Goal: Navigation & Orientation: Find specific page/section

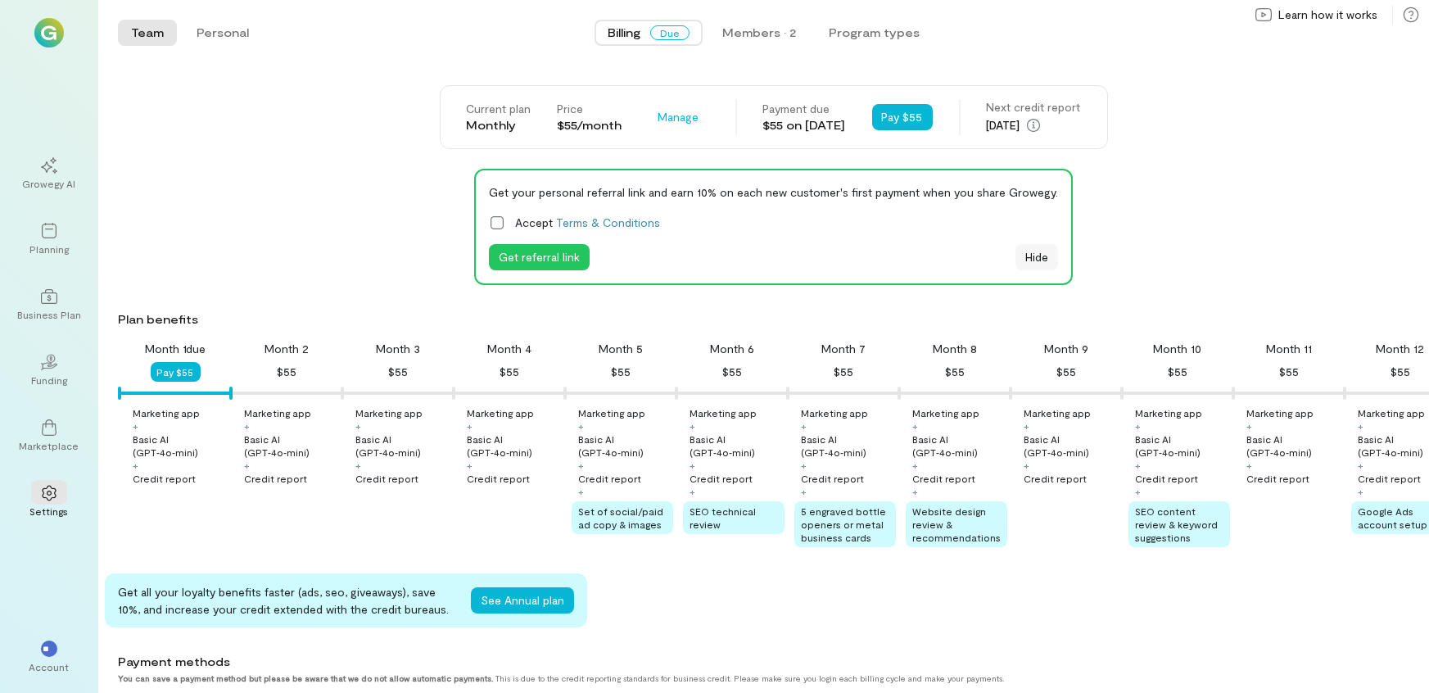
click at [1038, 256] on button "Hide" at bounding box center [1036, 257] width 43 height 26
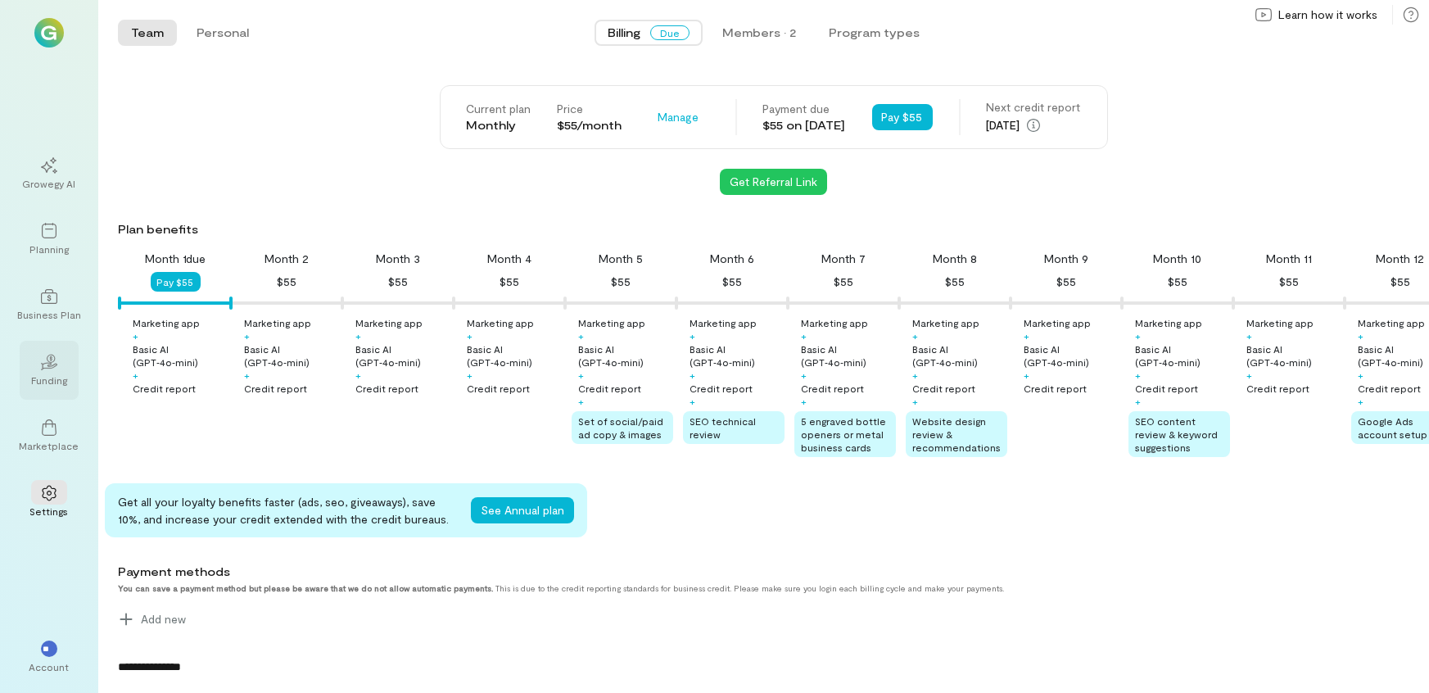
click at [52, 382] on div "Funding" at bounding box center [49, 379] width 36 height 13
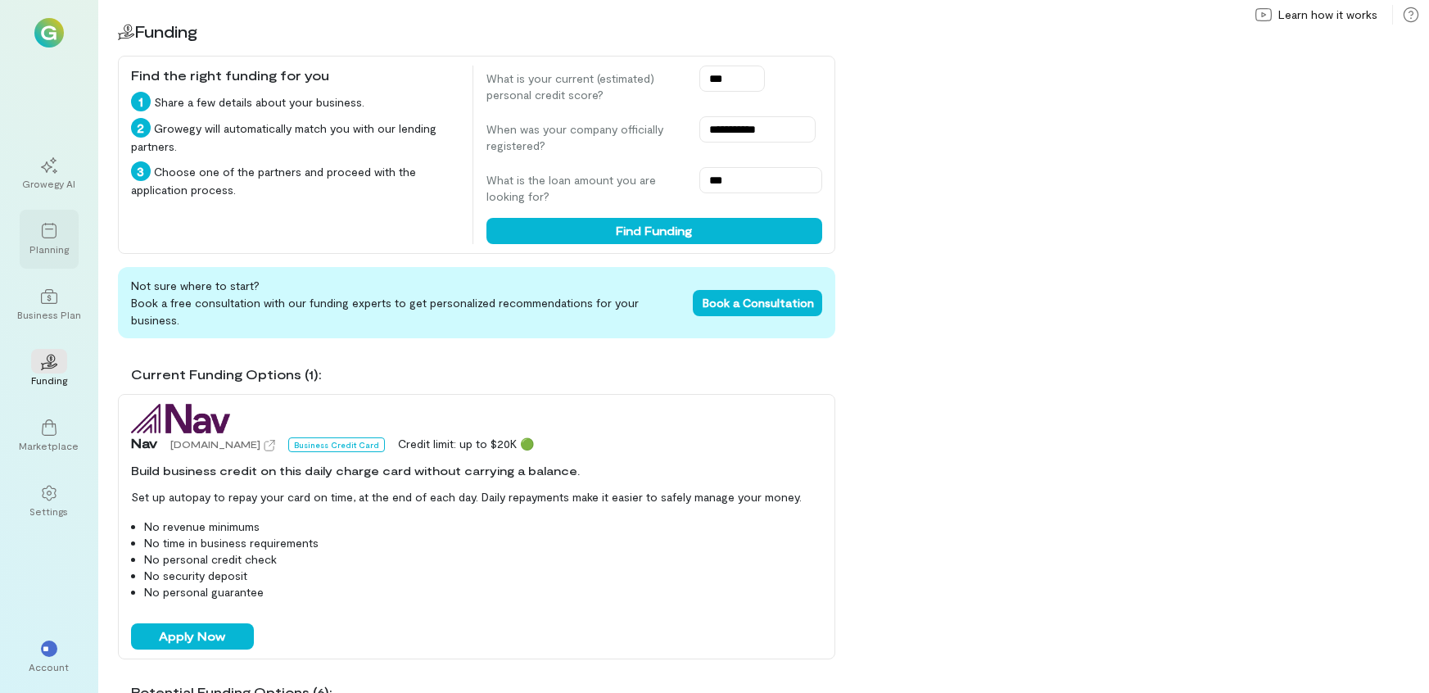
click at [48, 224] on icon at bounding box center [49, 231] width 15 height 16
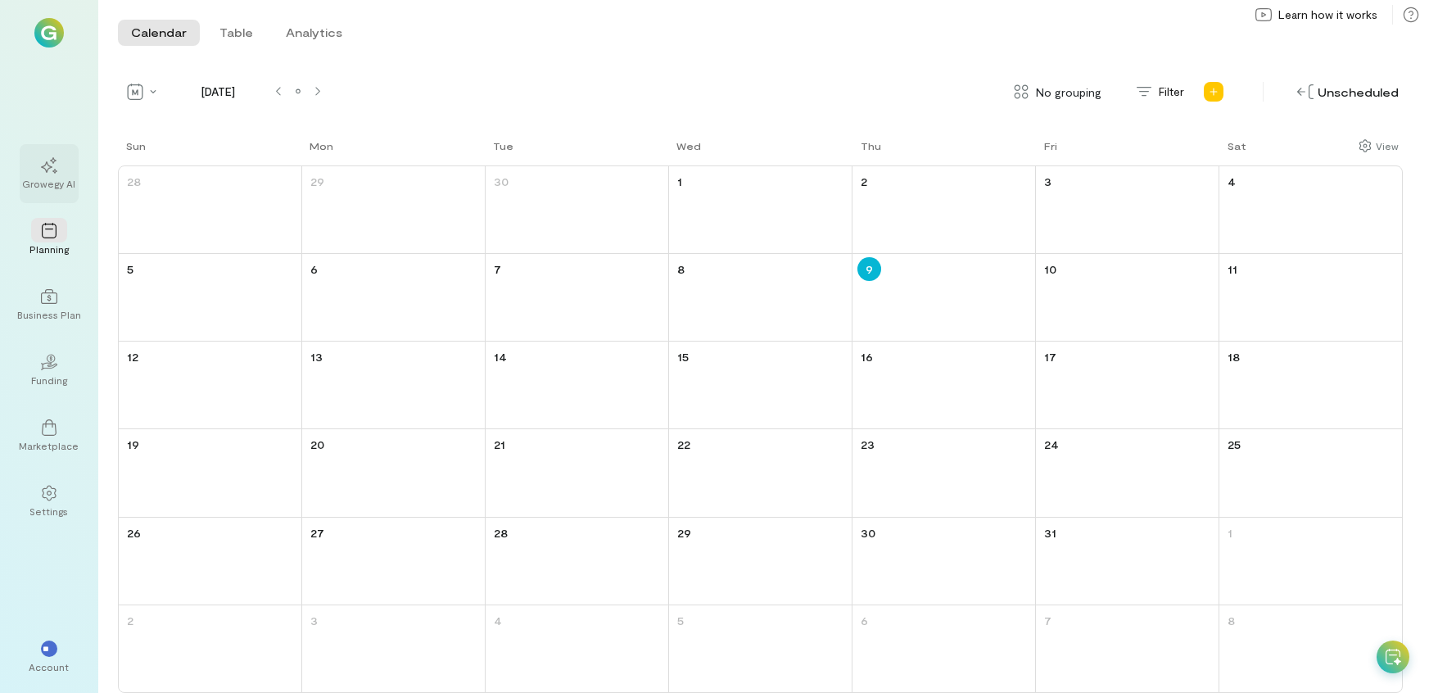
click at [50, 185] on div "Growegy AI" at bounding box center [49, 183] width 53 height 13
